Goal: Check status: Check status

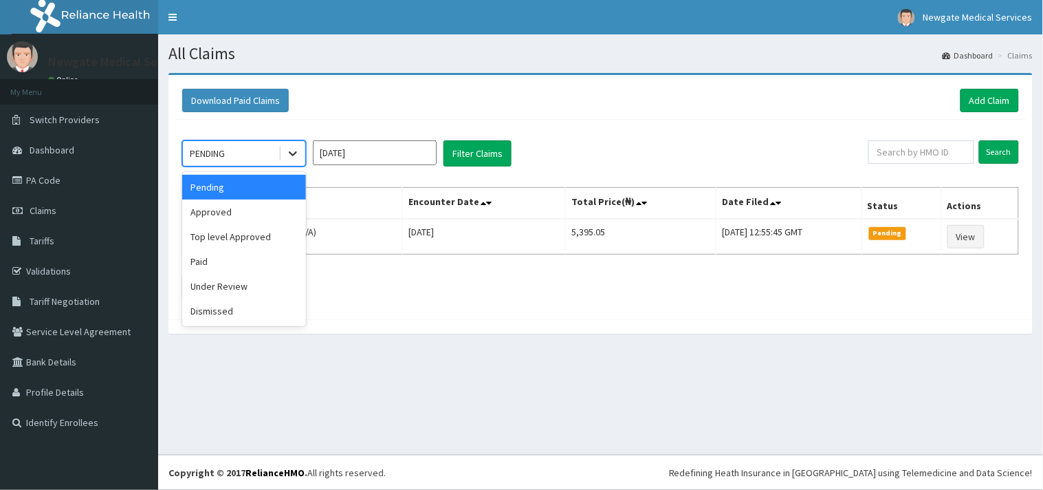
click at [290, 152] on icon at bounding box center [293, 154] width 8 height 5
click at [224, 209] on div "Approved" at bounding box center [244, 211] width 124 height 25
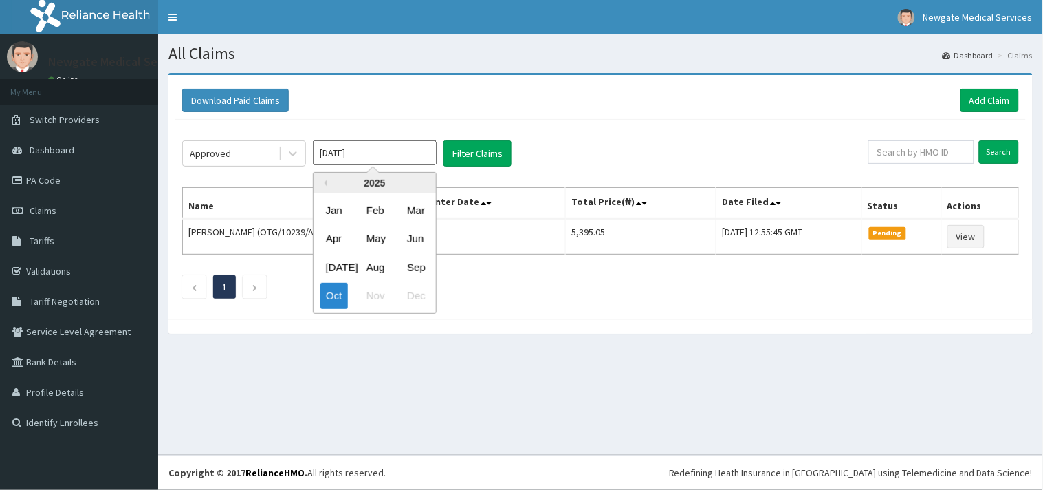
click at [417, 156] on input "[DATE]" at bounding box center [375, 152] width 124 height 25
click at [424, 264] on div "Sep" at bounding box center [416, 266] width 28 height 25
type input "[DATE]"
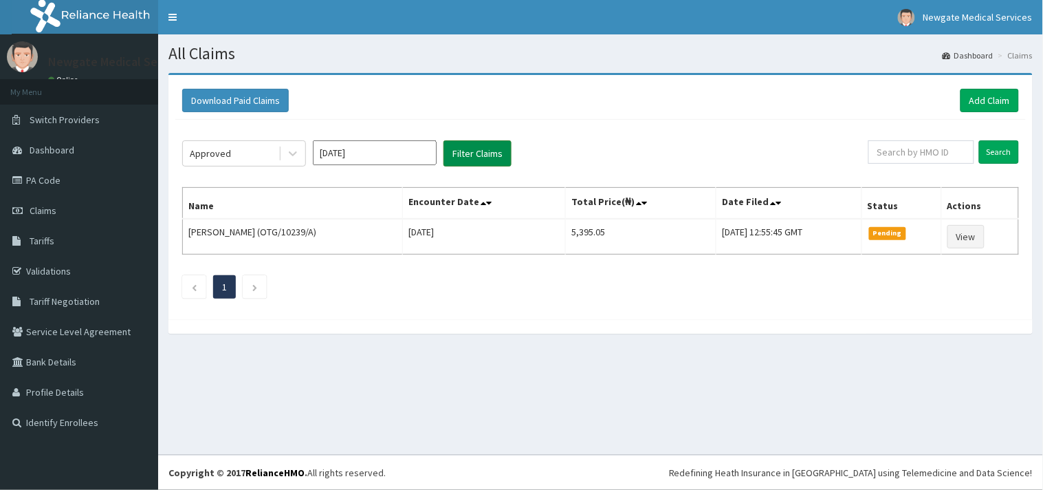
click at [477, 159] on button "Filter Claims" at bounding box center [478, 153] width 68 height 26
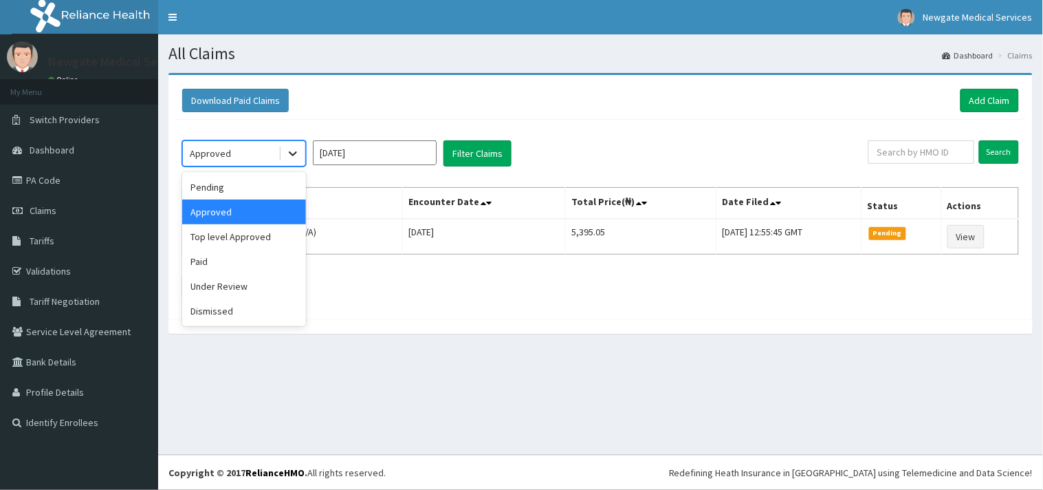
click at [289, 154] on icon at bounding box center [293, 154] width 14 height 14
click at [250, 241] on div "Top level Approved" at bounding box center [244, 236] width 124 height 25
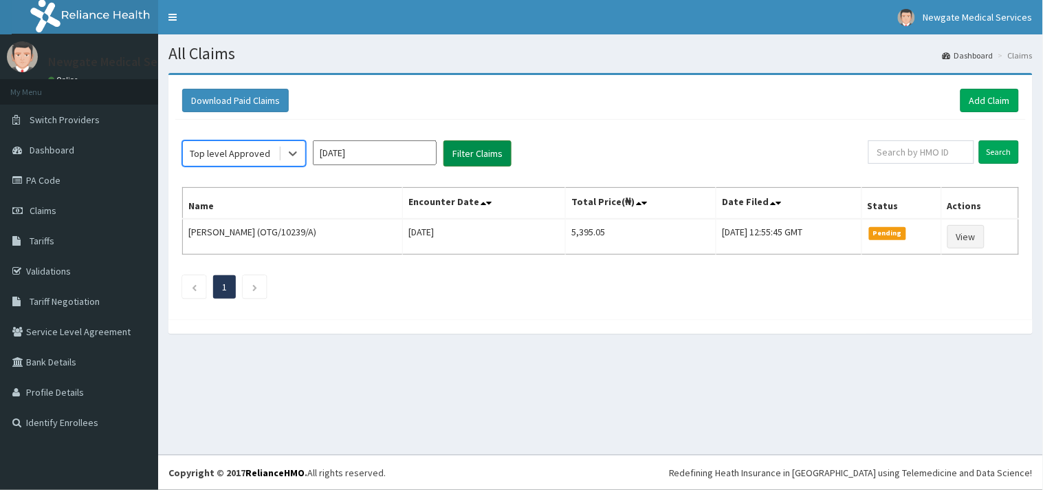
click at [475, 155] on button "Filter Claims" at bounding box center [478, 153] width 68 height 26
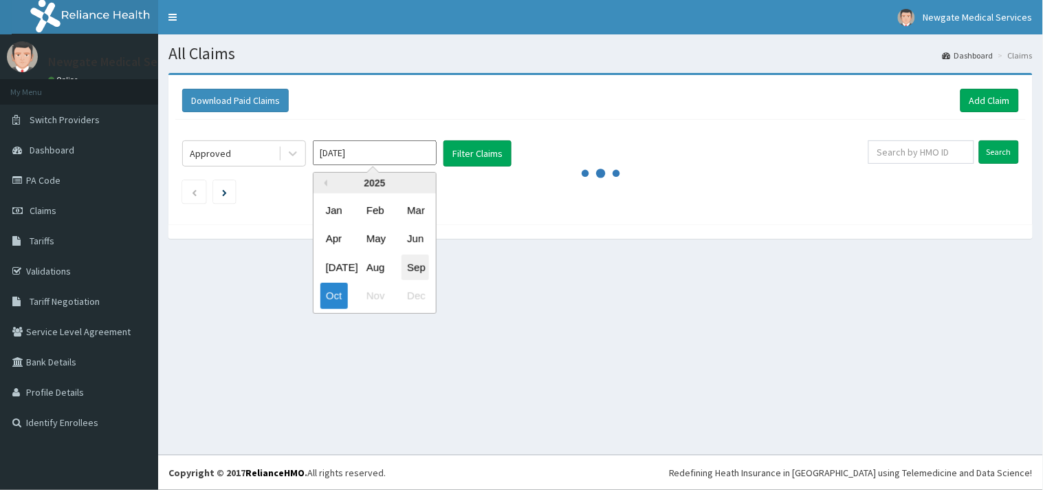
click at [418, 265] on div "Sep" at bounding box center [416, 266] width 28 height 25
type input "[DATE]"
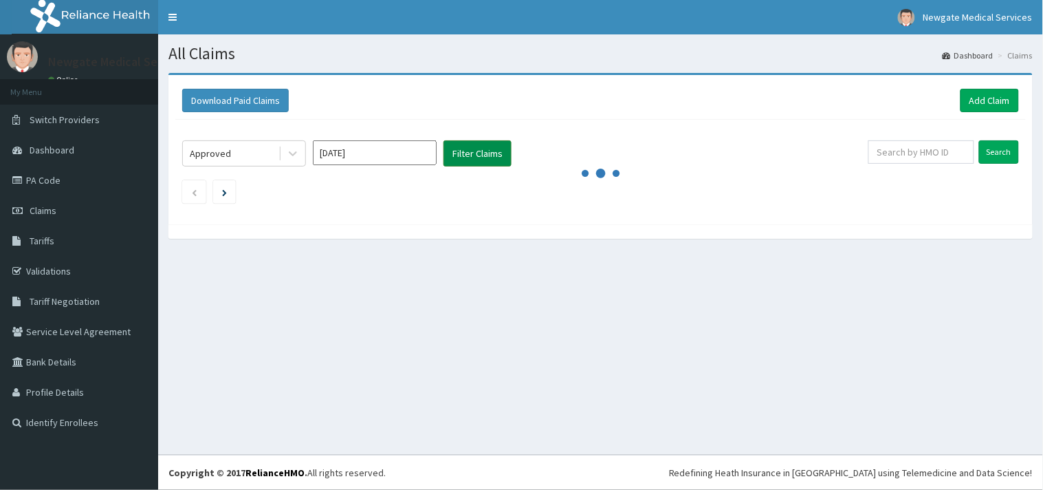
click at [482, 147] on button "Filter Claims" at bounding box center [478, 153] width 68 height 26
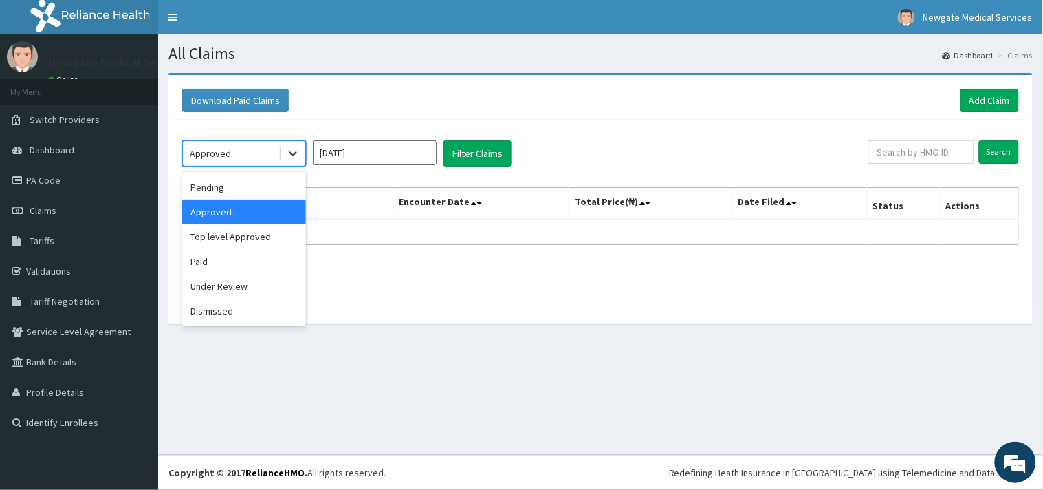
click at [290, 153] on icon at bounding box center [293, 154] width 8 height 5
click at [234, 238] on div "Top level Approved" at bounding box center [244, 236] width 124 height 25
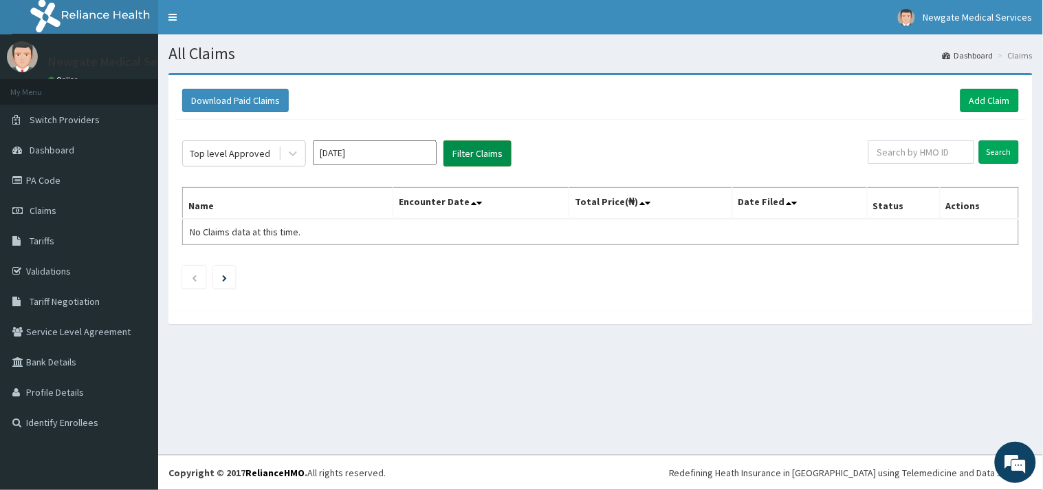
click at [461, 142] on button "Filter Claims" at bounding box center [478, 153] width 68 height 26
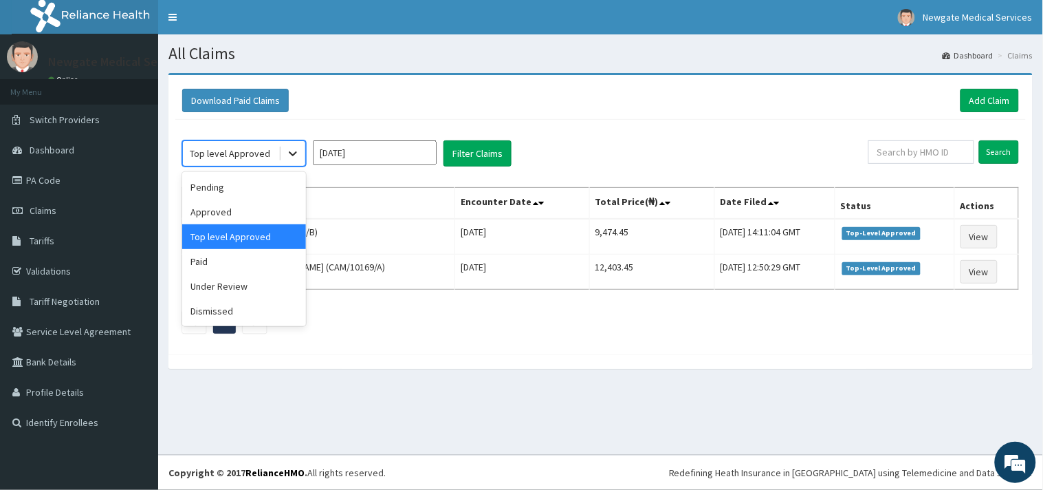
click at [292, 150] on icon at bounding box center [293, 154] width 14 height 14
click at [201, 263] on div "Paid" at bounding box center [244, 261] width 124 height 25
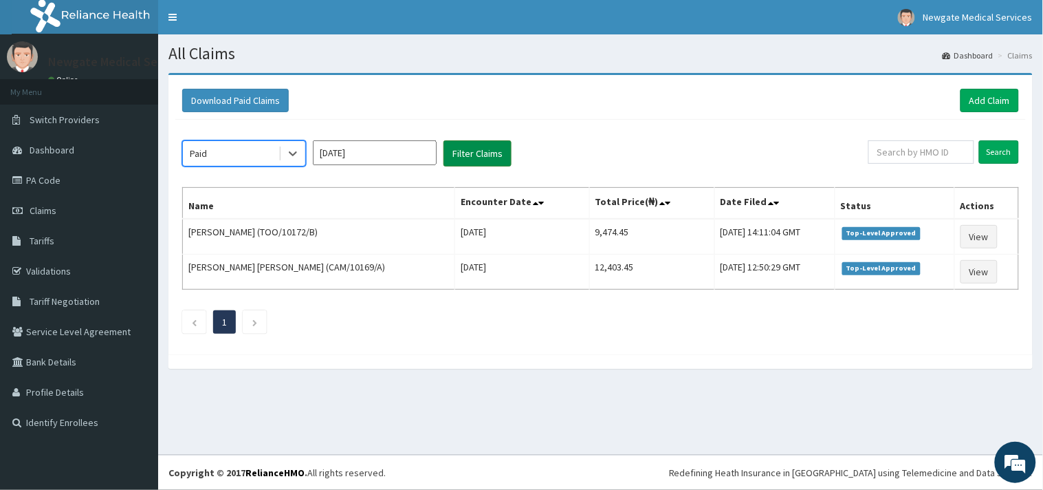
click at [476, 161] on button "Filter Claims" at bounding box center [478, 153] width 68 height 26
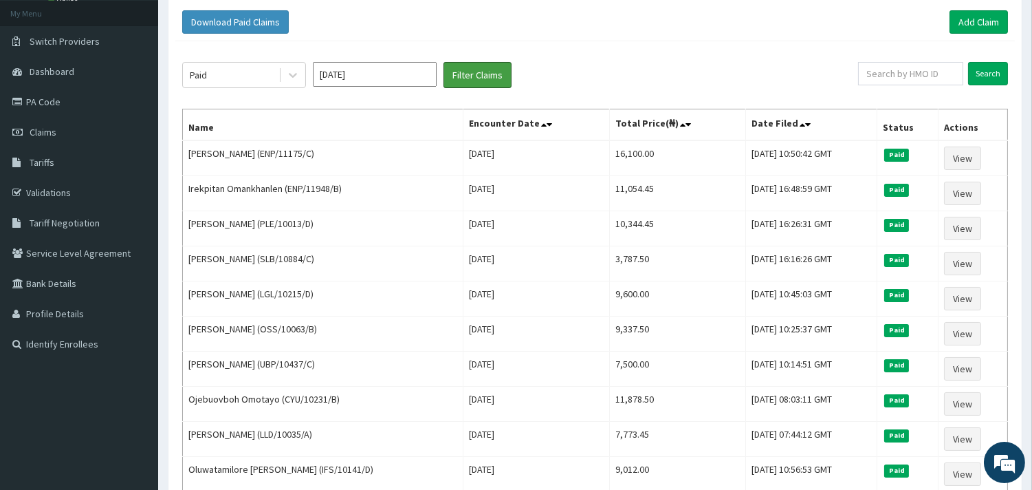
scroll to position [76, 0]
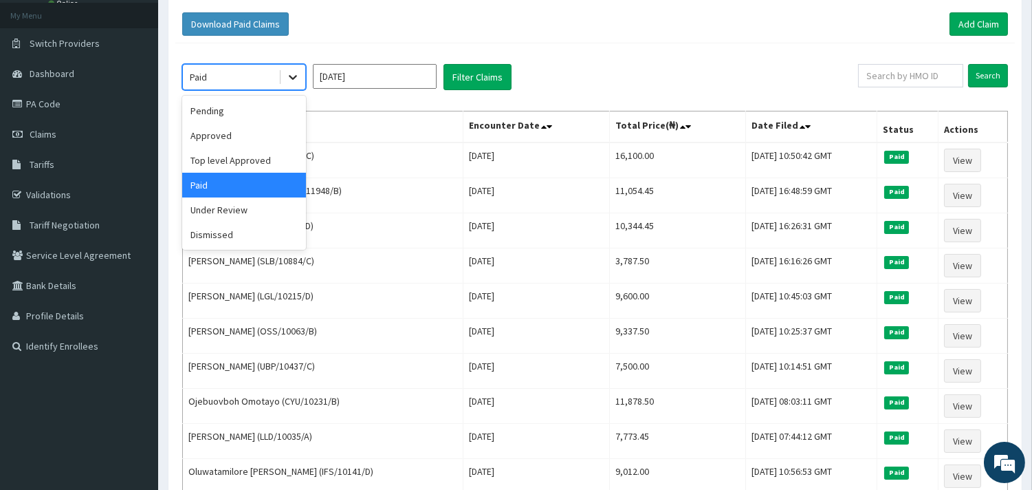
click at [292, 78] on icon at bounding box center [293, 78] width 8 height 5
click at [232, 136] on div "Approved" at bounding box center [244, 135] width 124 height 25
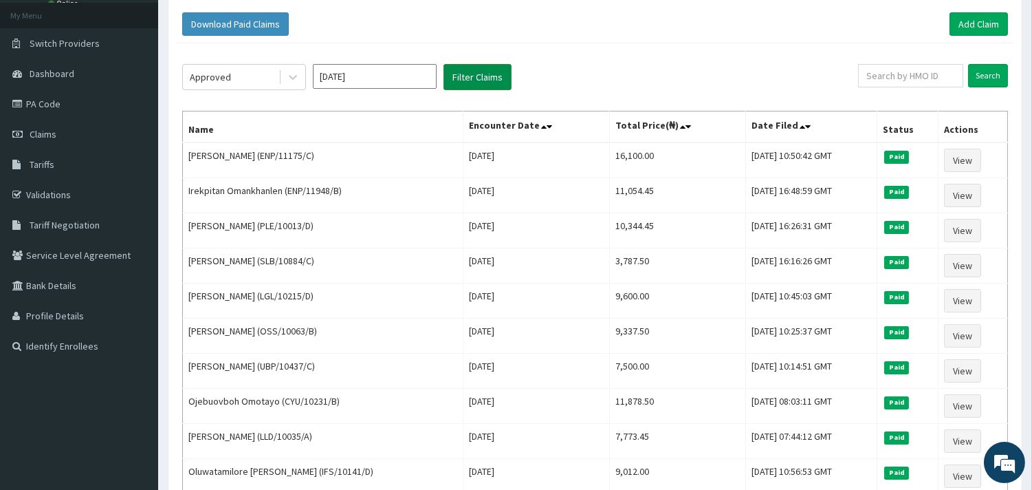
click at [490, 85] on button "Filter Claims" at bounding box center [478, 77] width 68 height 26
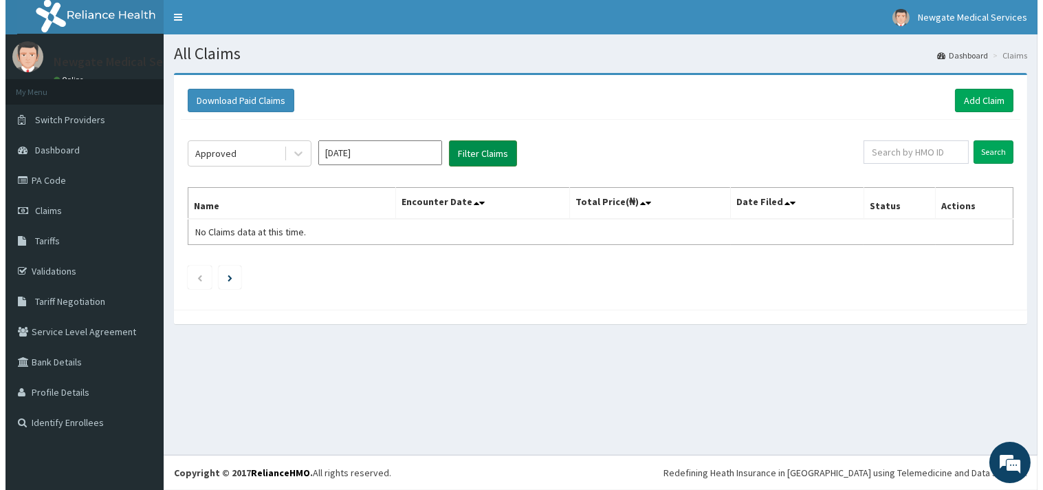
scroll to position [0, 0]
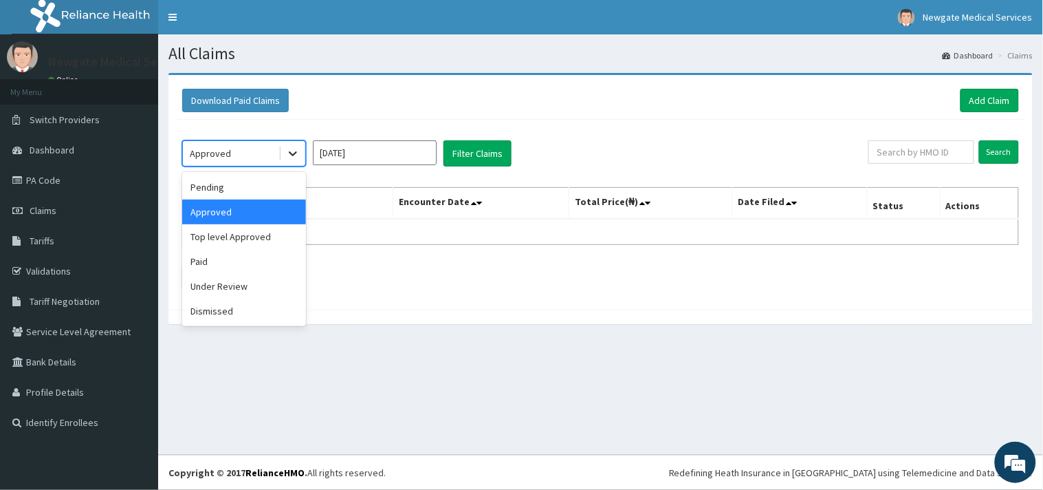
click at [289, 149] on icon at bounding box center [293, 154] width 14 height 14
click at [234, 195] on div "Pending" at bounding box center [244, 187] width 124 height 25
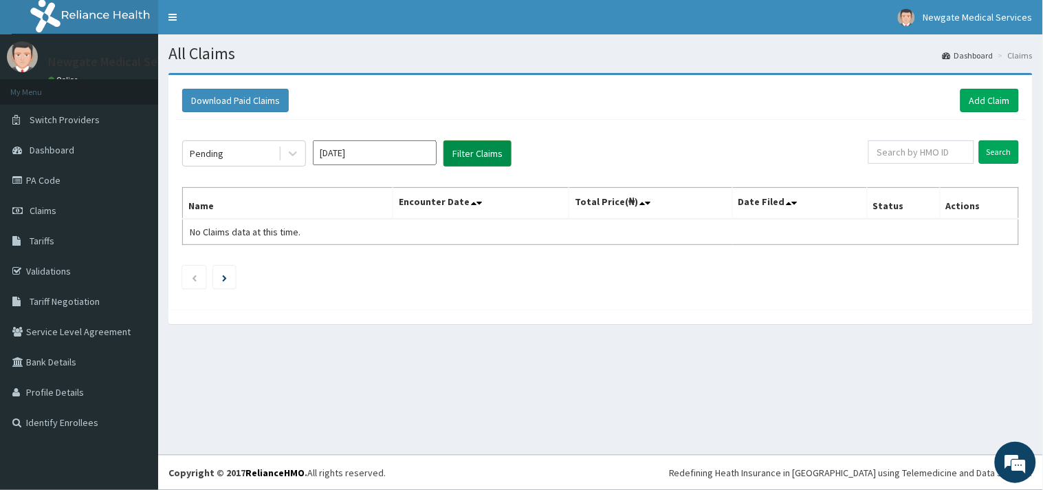
click at [484, 145] on button "Filter Claims" at bounding box center [478, 153] width 68 height 26
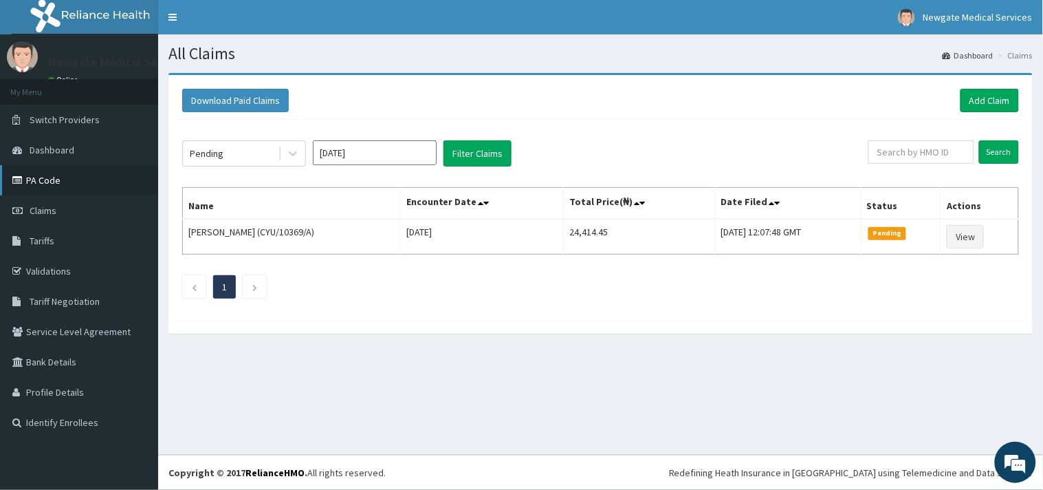
click at [46, 184] on link "PA Code" at bounding box center [79, 180] width 158 height 30
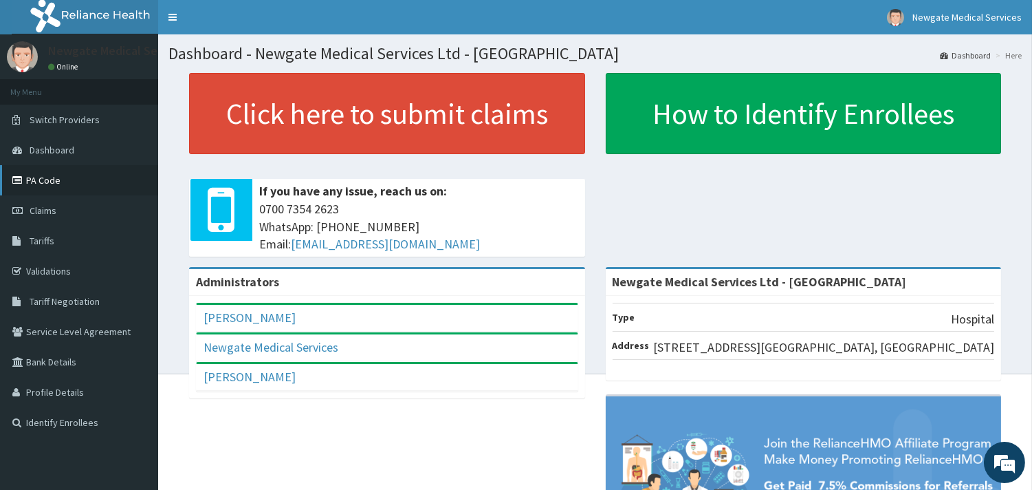
click at [44, 175] on link "PA Code" at bounding box center [79, 180] width 158 height 30
